Goal: Task Accomplishment & Management: Use online tool/utility

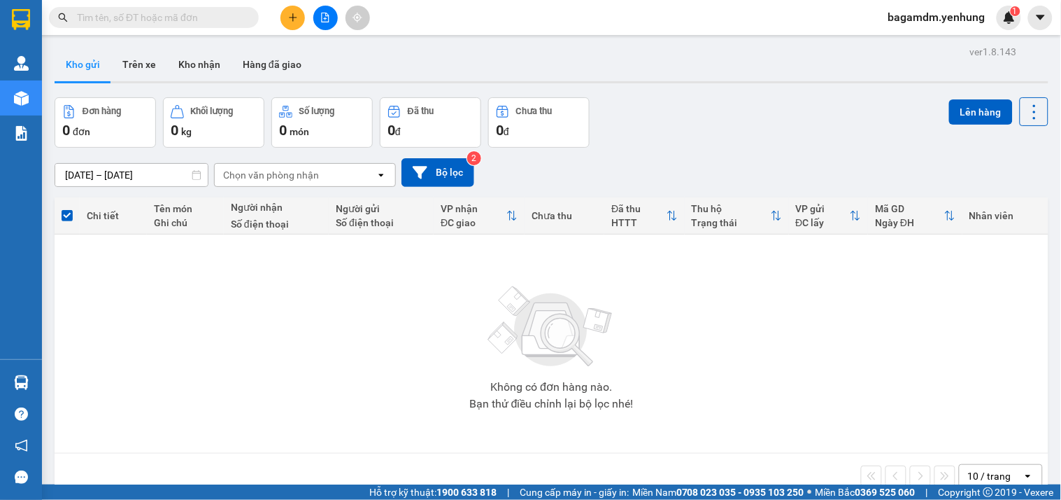
click at [324, 18] on icon "file-add" at bounding box center [326, 18] width 8 height 10
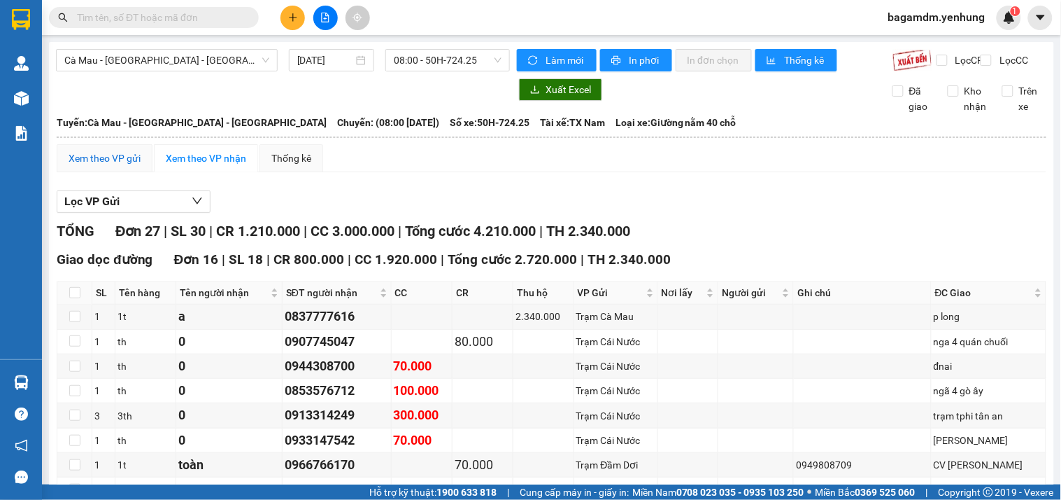
click at [93, 166] on div "Xem theo VP gửi" at bounding box center [105, 157] width 72 height 15
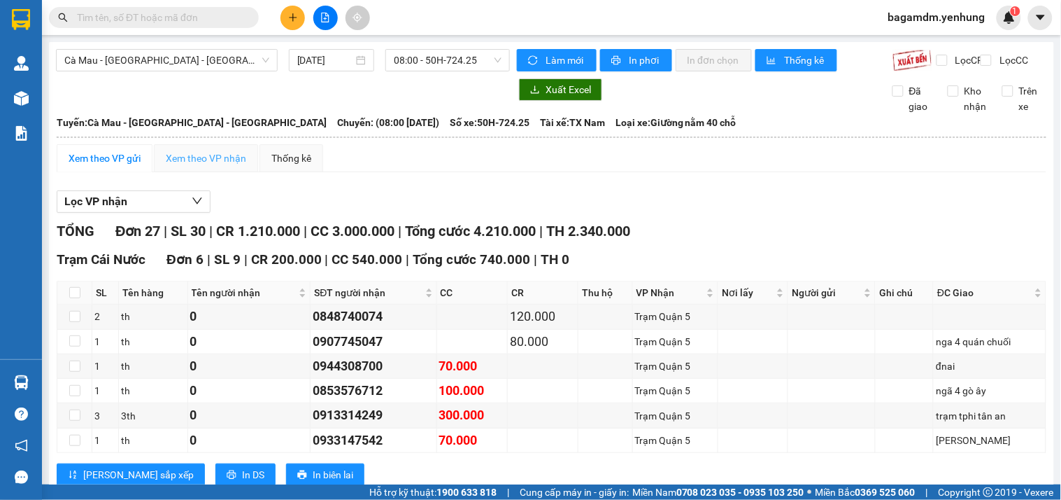
click at [206, 172] on div "Xem theo VP nhận" at bounding box center [206, 158] width 104 height 28
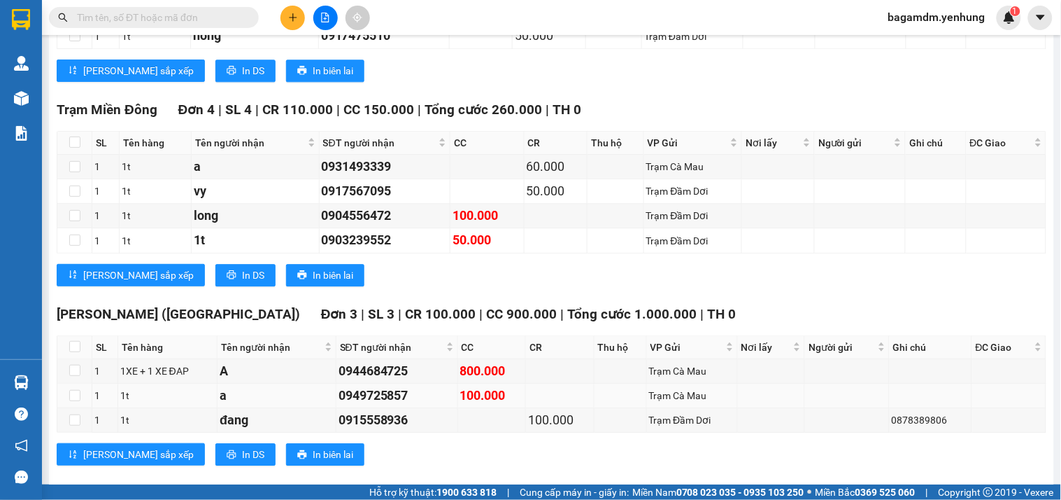
scroll to position [889, 0]
